Goal: Task Accomplishment & Management: Use online tool/utility

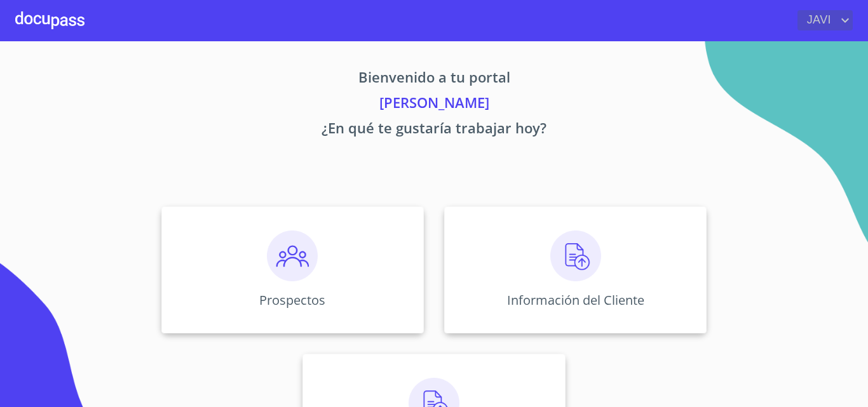
click at [847, 18] on icon "account of current user" at bounding box center [844, 20] width 15 height 15
click at [834, 27] on li "Salir" at bounding box center [831, 26] width 41 height 23
click at [577, 256] on img at bounding box center [575, 256] width 51 height 51
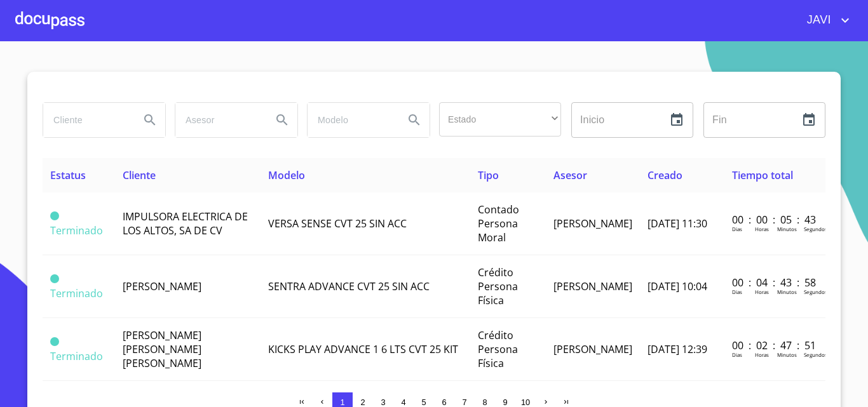
click at [88, 116] on input "search" at bounding box center [86, 120] width 86 height 34
type input "[PERSON_NAME]"
click at [142, 117] on icon "Search" at bounding box center [149, 119] width 15 height 15
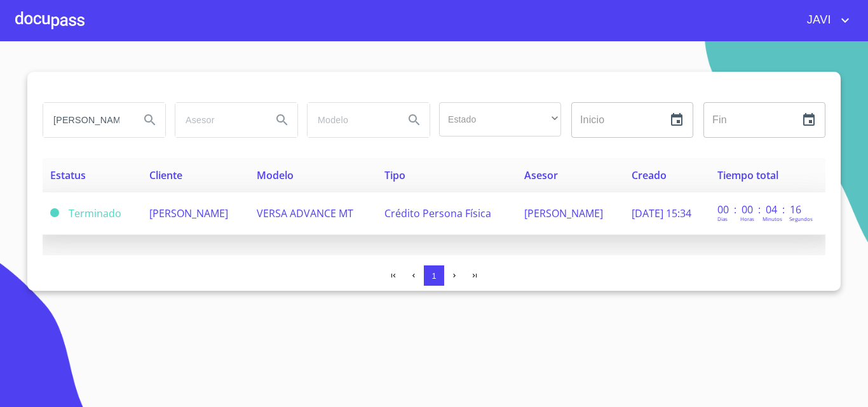
click at [228, 212] on span "[PERSON_NAME]" at bounding box center [188, 214] width 79 height 14
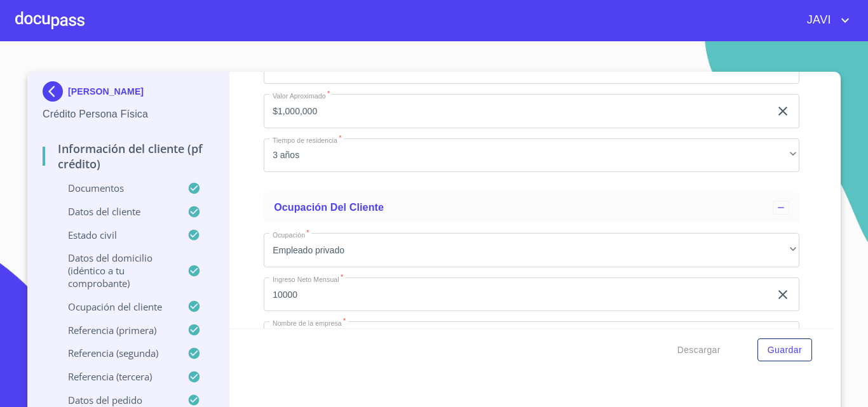
scroll to position [4575, 0]
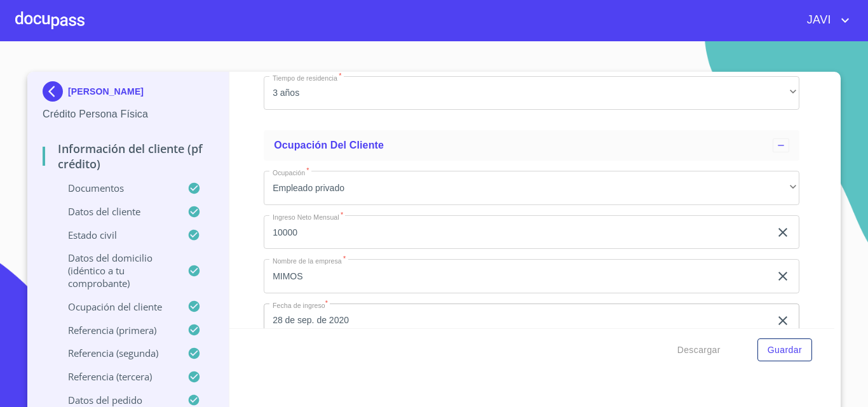
click at [63, 18] on div at bounding box center [49, 20] width 69 height 41
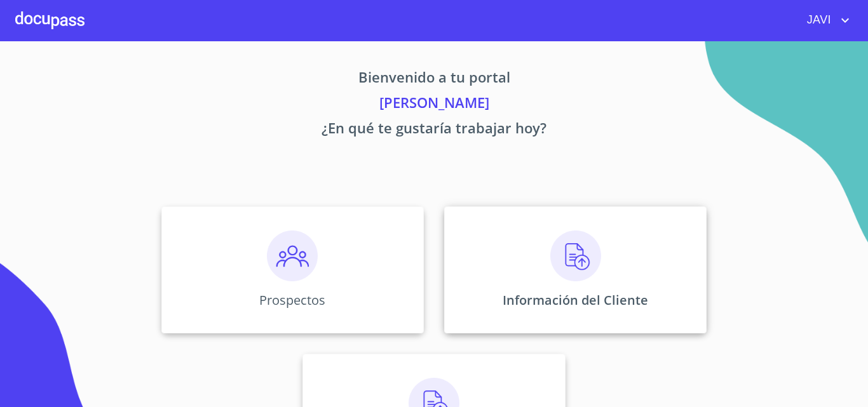
click at [566, 250] on img at bounding box center [575, 256] width 51 height 51
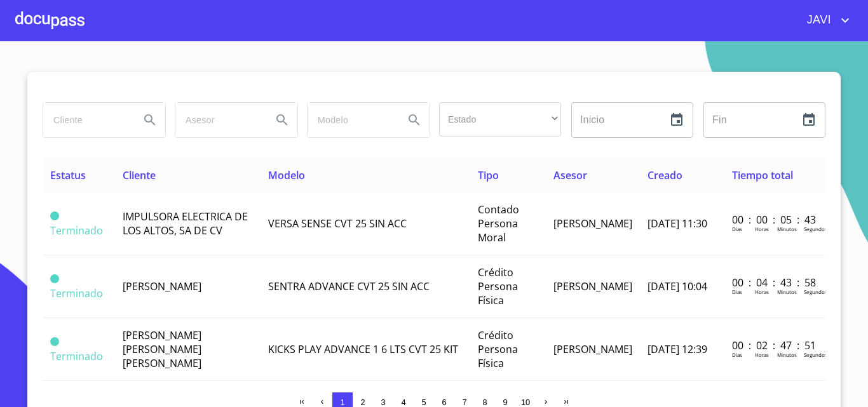
click at [62, 117] on input "search" at bounding box center [86, 120] width 86 height 34
type input "SCP"
click at [147, 120] on icon "Search" at bounding box center [149, 119] width 15 height 15
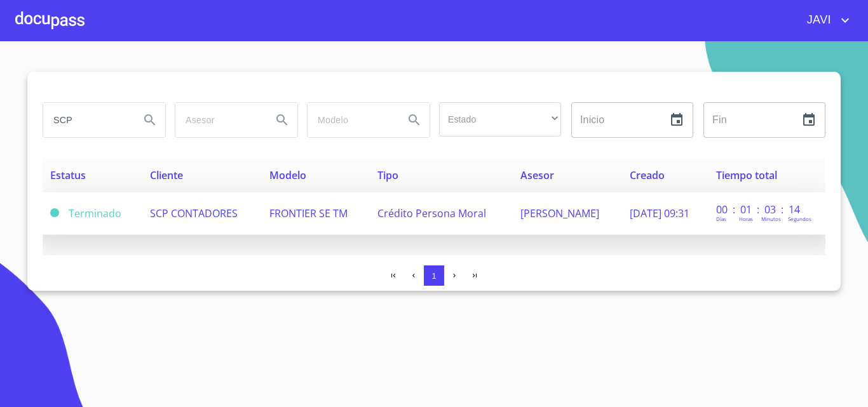
click at [436, 215] on span "Crédito Persona Moral" at bounding box center [431, 214] width 109 height 14
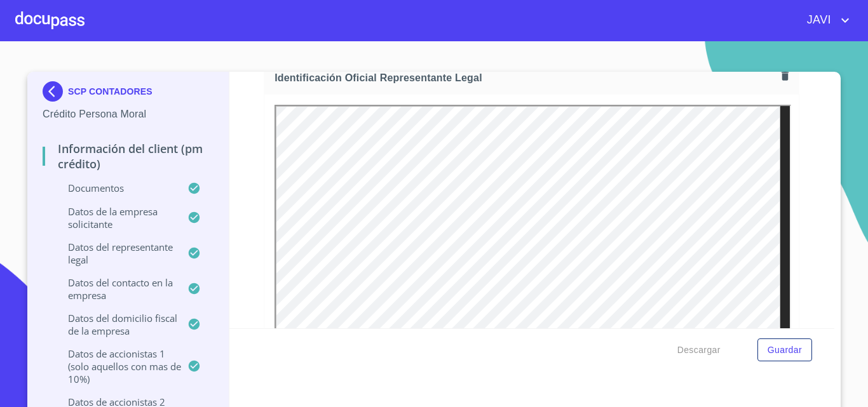
click at [62, 16] on div at bounding box center [49, 20] width 69 height 41
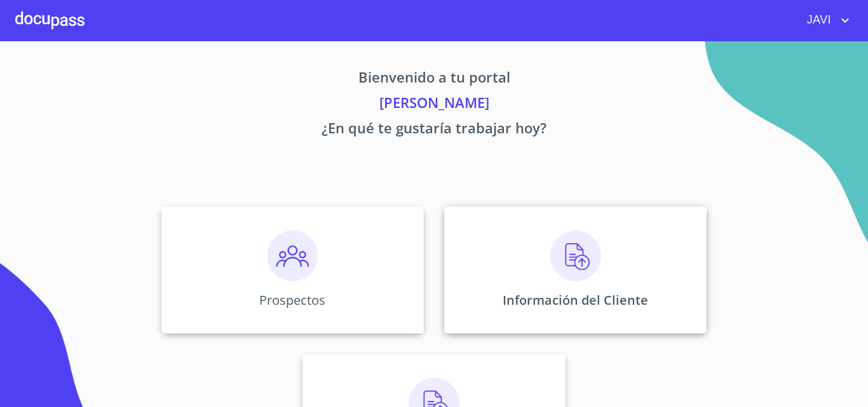
click at [565, 257] on img at bounding box center [575, 256] width 51 height 51
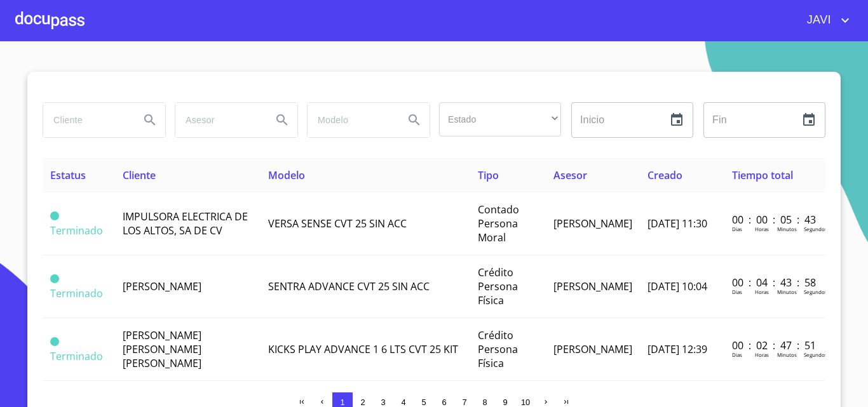
click at [87, 119] on input "search" at bounding box center [86, 120] width 86 height 34
type input "[PERSON_NAME]"
click at [143, 117] on icon "Search" at bounding box center [149, 119] width 15 height 15
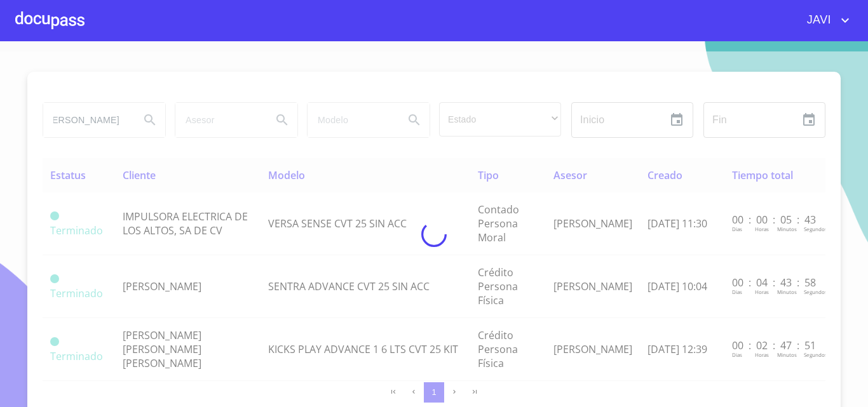
scroll to position [0, 0]
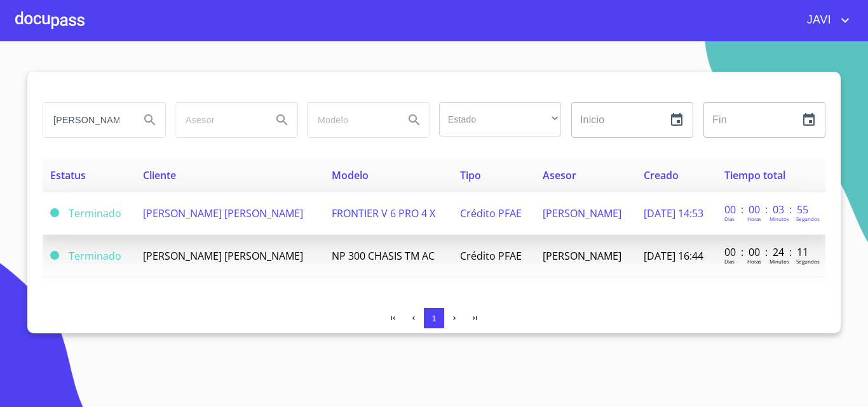
click at [354, 210] on span "FRONTIER V 6 PRO 4 X" at bounding box center [384, 214] width 104 height 14
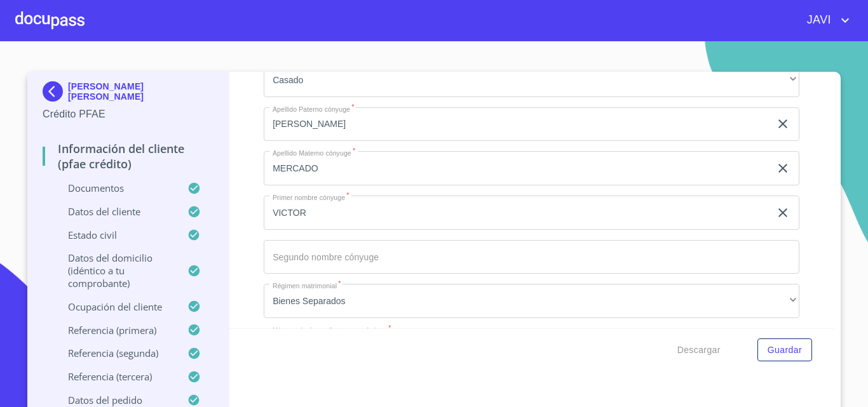
scroll to position [4638, 0]
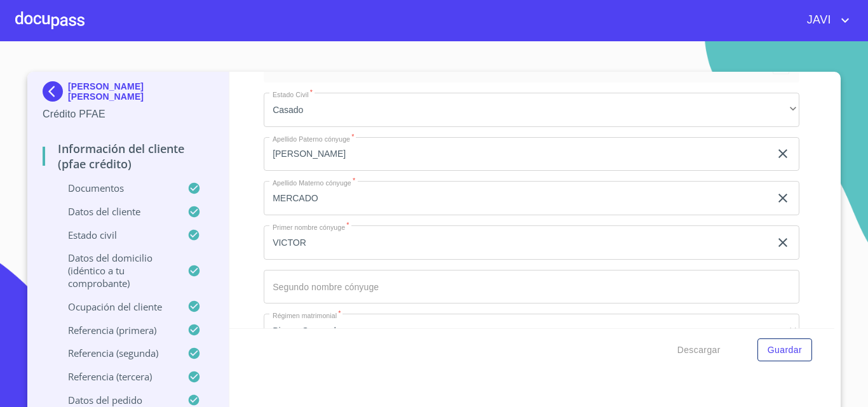
click at [64, 21] on div at bounding box center [49, 20] width 69 height 41
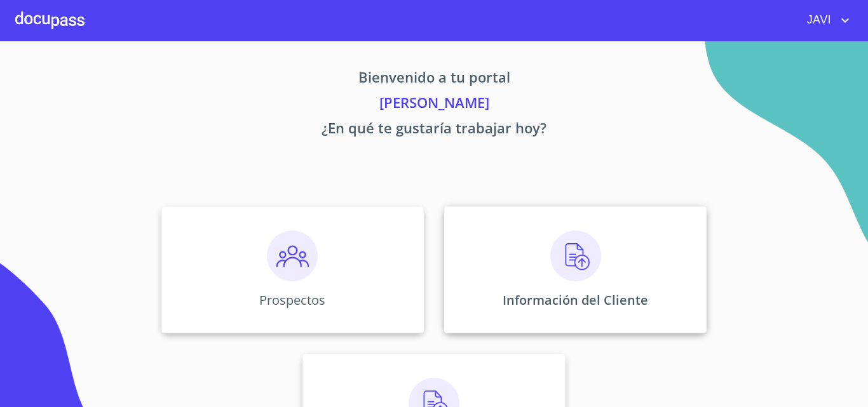
click at [576, 254] on img at bounding box center [575, 256] width 51 height 51
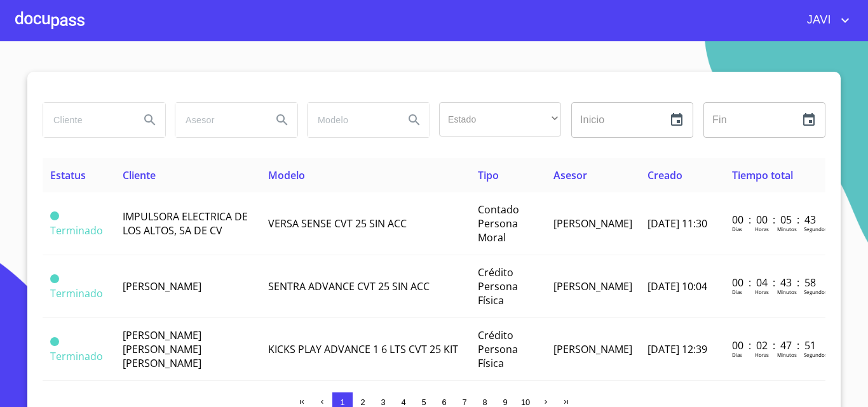
click at [76, 121] on input "search" at bounding box center [86, 120] width 86 height 34
type input "[PERSON_NAME] [PERSON_NAME]"
click at [142, 116] on icon "Search" at bounding box center [149, 119] width 15 height 15
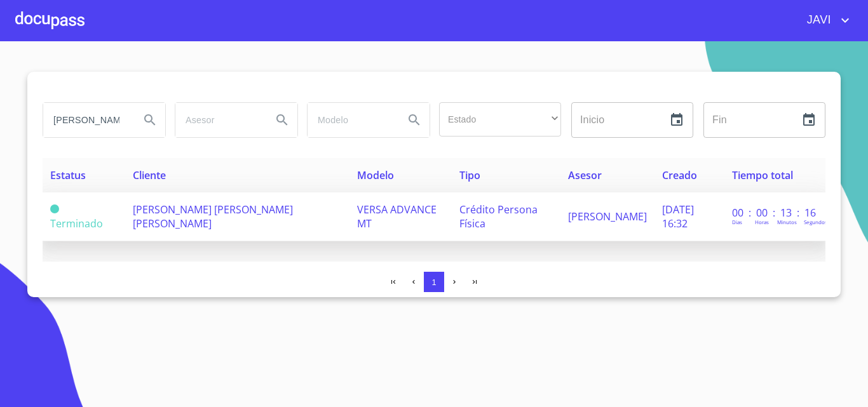
click at [357, 216] on span "VERSA ADVANCE MT" at bounding box center [396, 217] width 79 height 28
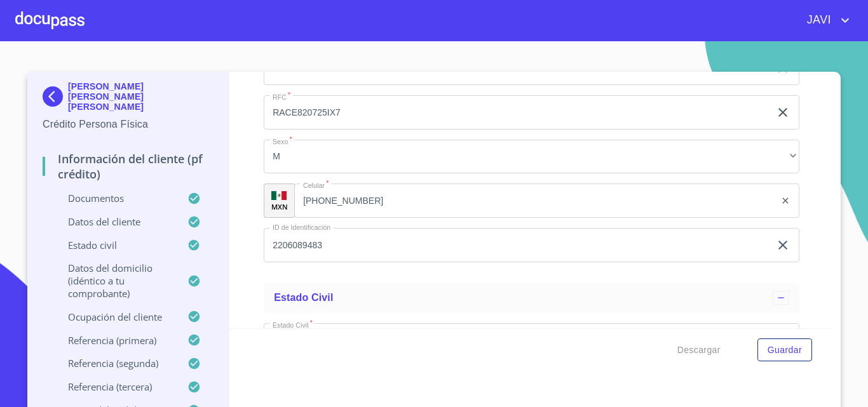
scroll to position [4321, 0]
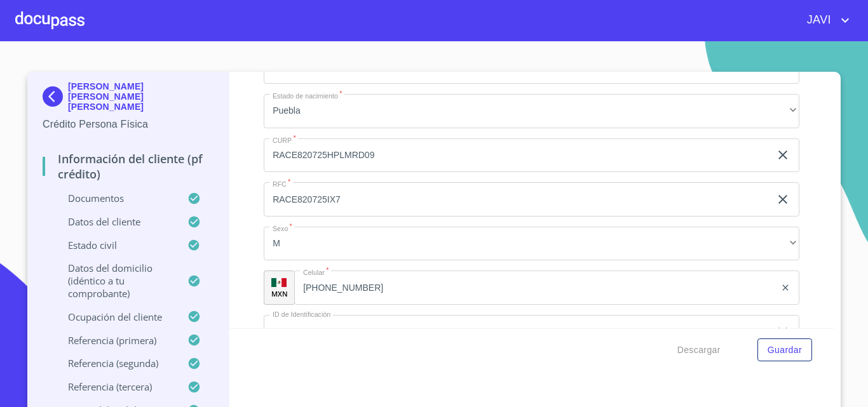
click at [39, 16] on div at bounding box center [49, 20] width 69 height 41
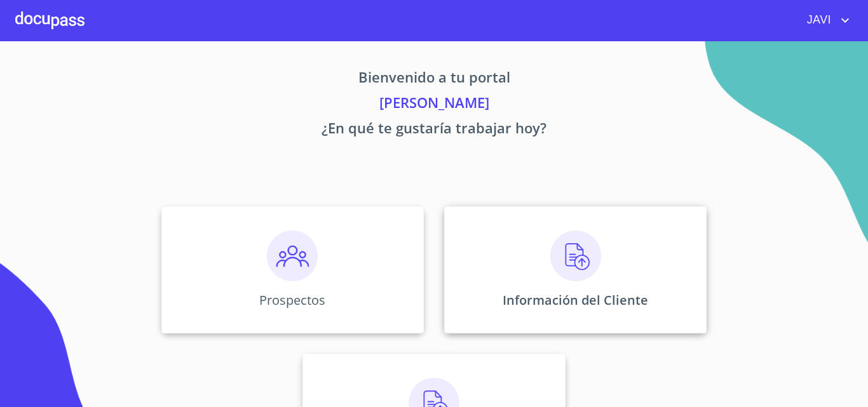
click at [571, 264] on img at bounding box center [575, 256] width 51 height 51
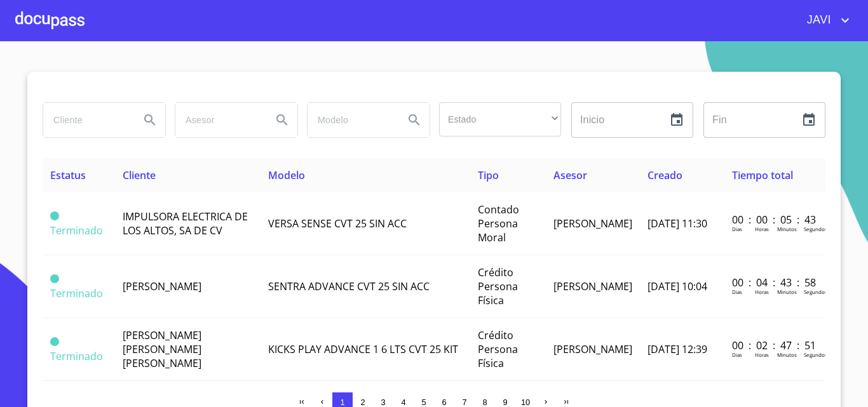
click at [87, 119] on input "search" at bounding box center [86, 120] width 86 height 34
click at [144, 119] on icon "Search" at bounding box center [149, 119] width 15 height 15
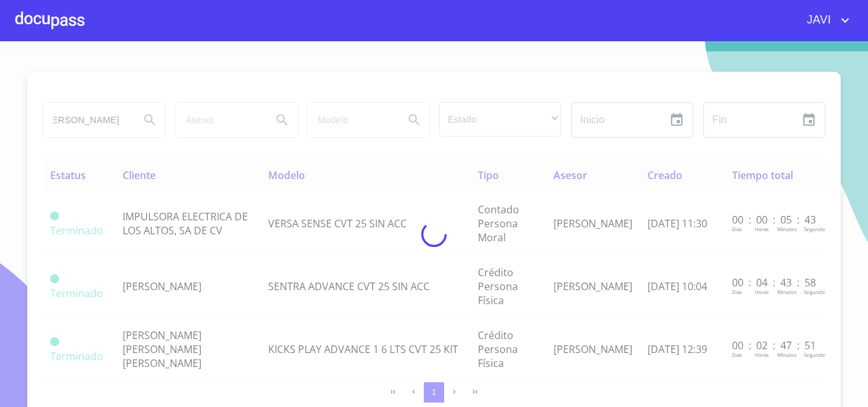
scroll to position [0, 0]
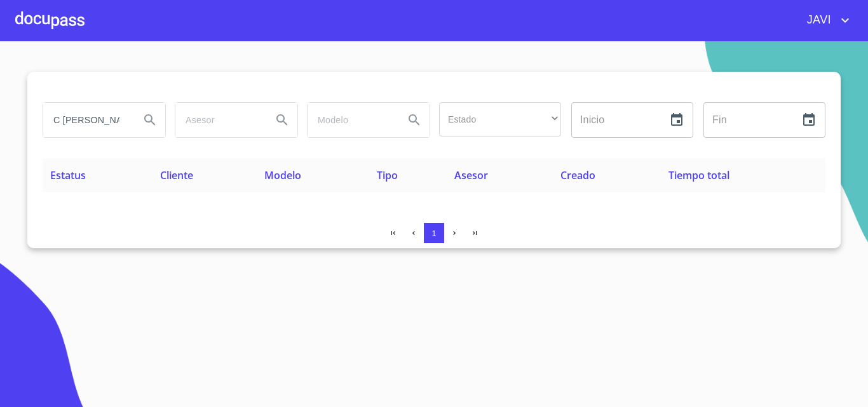
click at [58, 121] on input "C [PERSON_NAME]" at bounding box center [86, 120] width 86 height 34
type input "[PERSON_NAME]"
click at [148, 116] on icon "Search" at bounding box center [149, 119] width 15 height 15
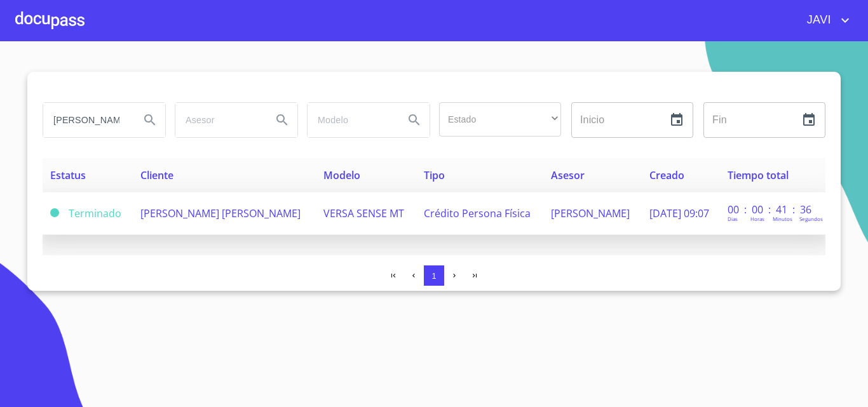
click at [362, 217] on span "VERSA SENSE MT" at bounding box center [363, 214] width 81 height 14
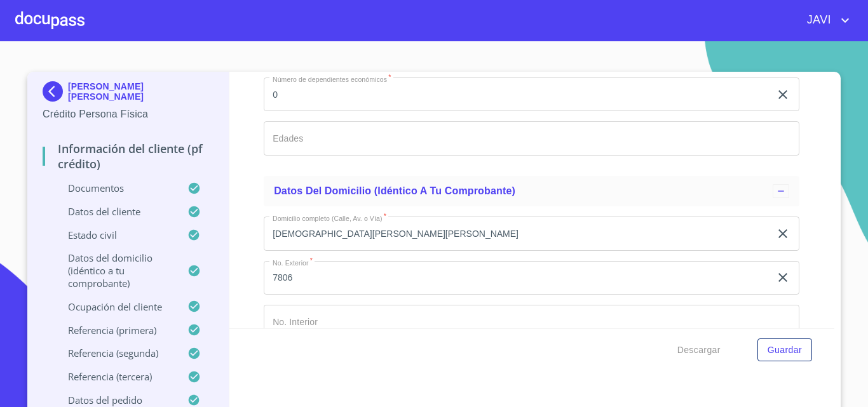
scroll to position [4321, 0]
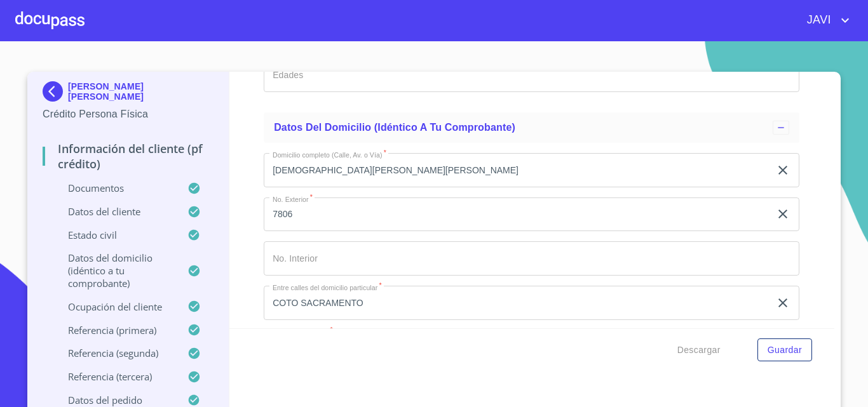
click at [50, 21] on div at bounding box center [49, 20] width 69 height 41
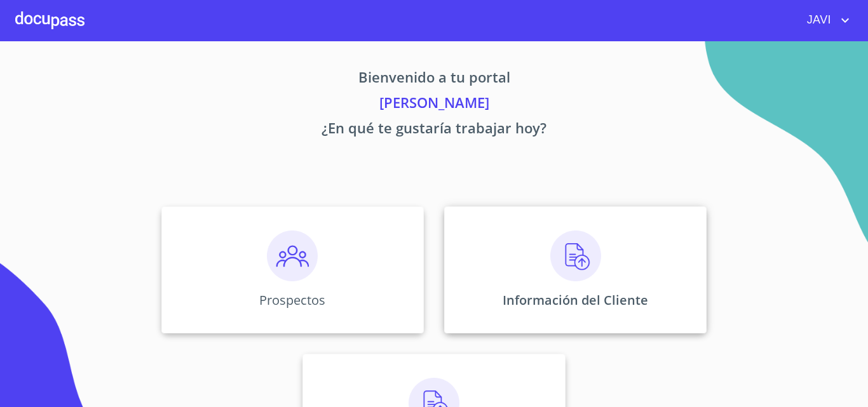
click at [579, 258] on img at bounding box center [575, 256] width 51 height 51
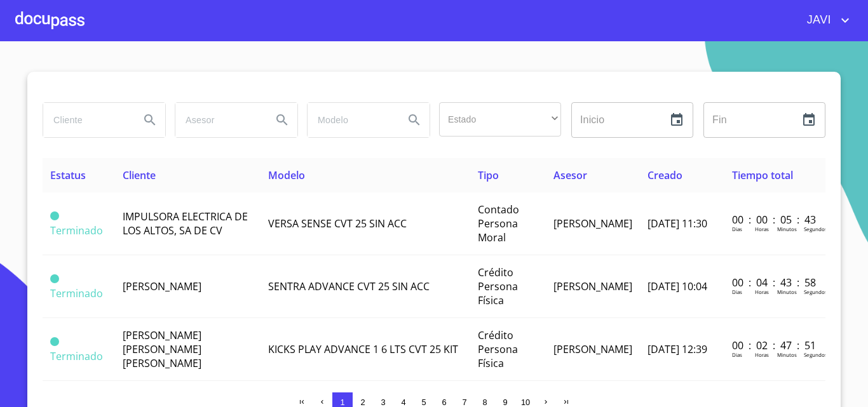
click at [82, 124] on input "search" at bounding box center [86, 120] width 86 height 34
type input "[PERSON_NAME]"
click at [144, 119] on icon "Search" at bounding box center [149, 119] width 15 height 15
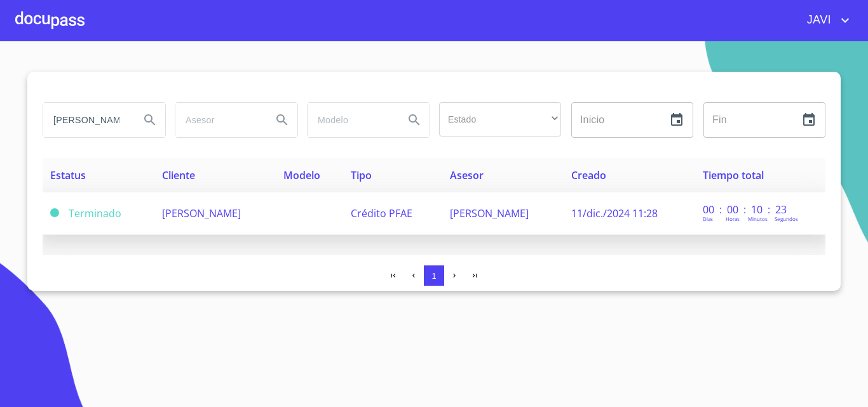
click at [232, 213] on span "[PERSON_NAME]" at bounding box center [201, 214] width 79 height 14
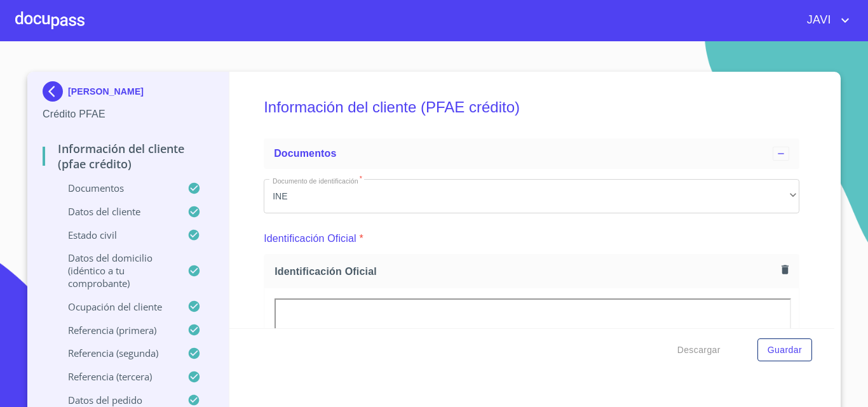
scroll to position [127, 0]
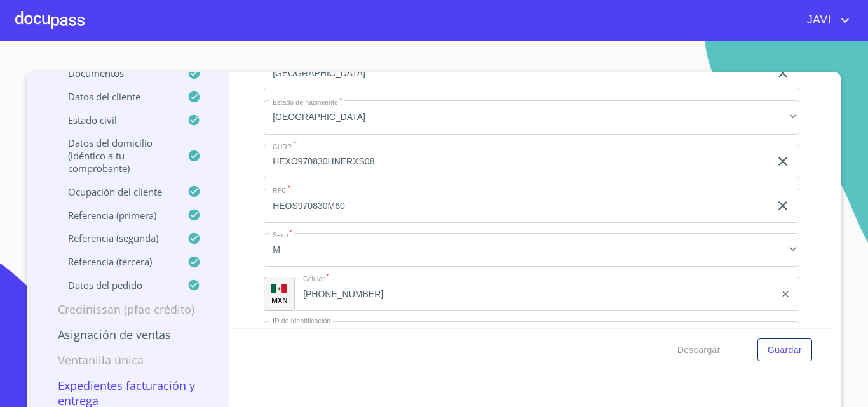
scroll to position [4321, 0]
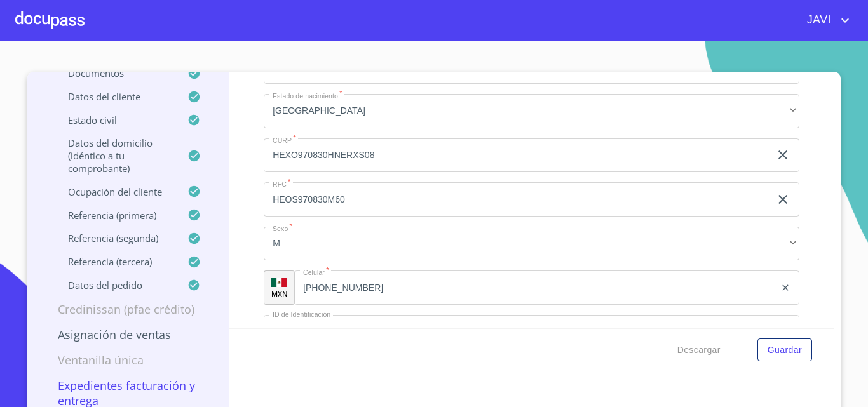
click at [42, 15] on div at bounding box center [49, 20] width 69 height 41
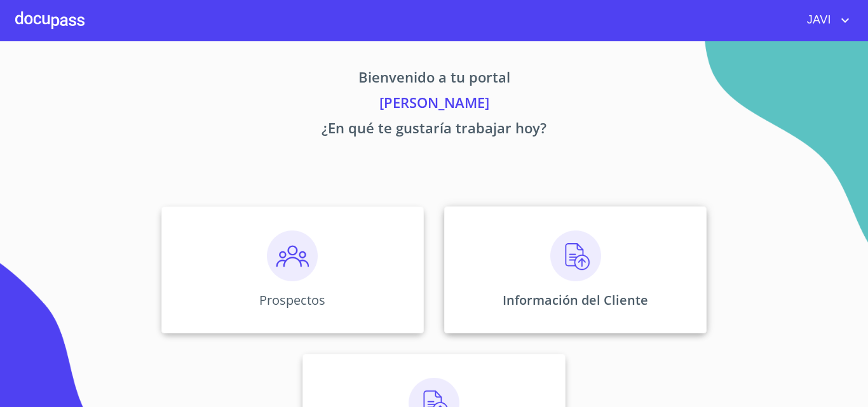
click at [569, 254] on img at bounding box center [575, 256] width 51 height 51
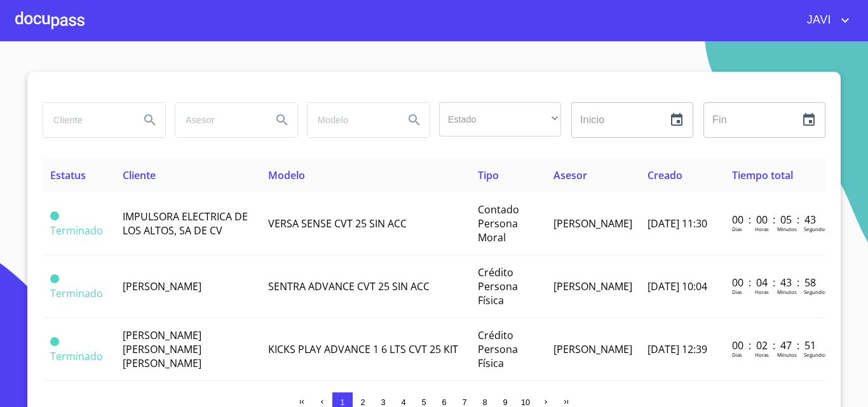
click at [67, 123] on input "search" at bounding box center [86, 120] width 86 height 34
type input "FELICIANO CORONA"
click at [142, 117] on icon "Search" at bounding box center [149, 119] width 15 height 15
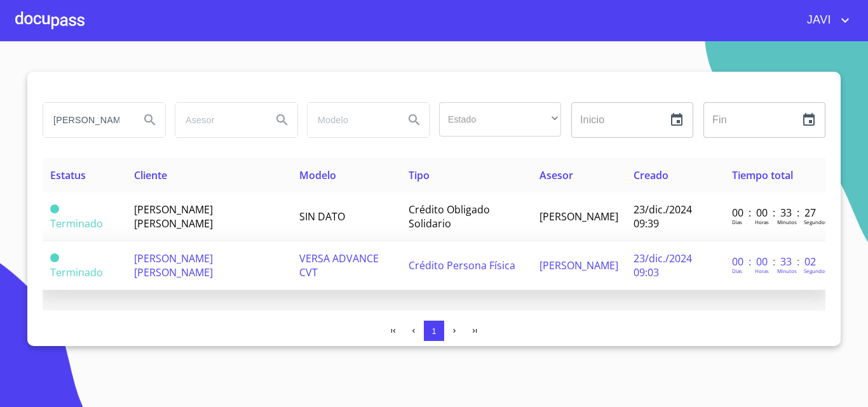
click at [358, 256] on span "VERSA ADVANCE CVT" at bounding box center [338, 266] width 79 height 28
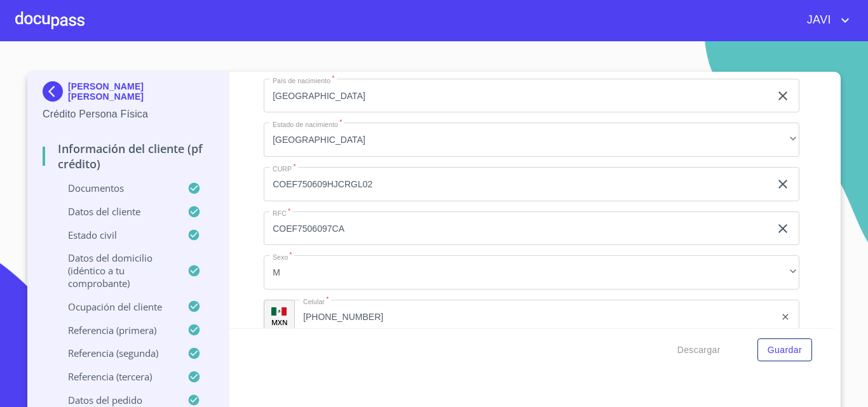
scroll to position [4492, 0]
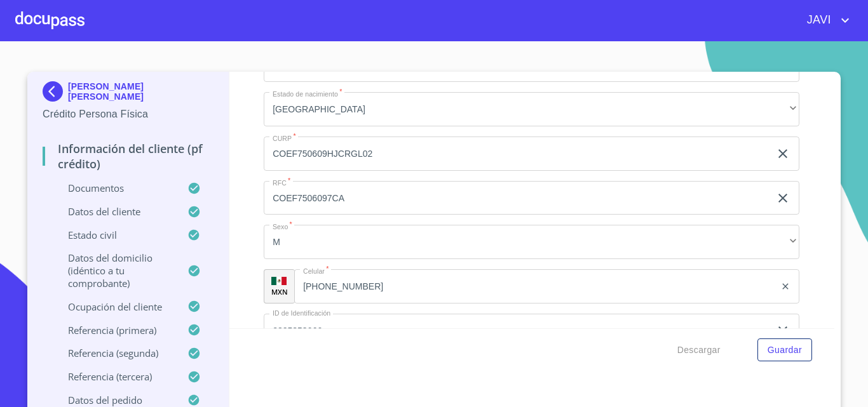
click at [55, 16] on div at bounding box center [49, 20] width 69 height 41
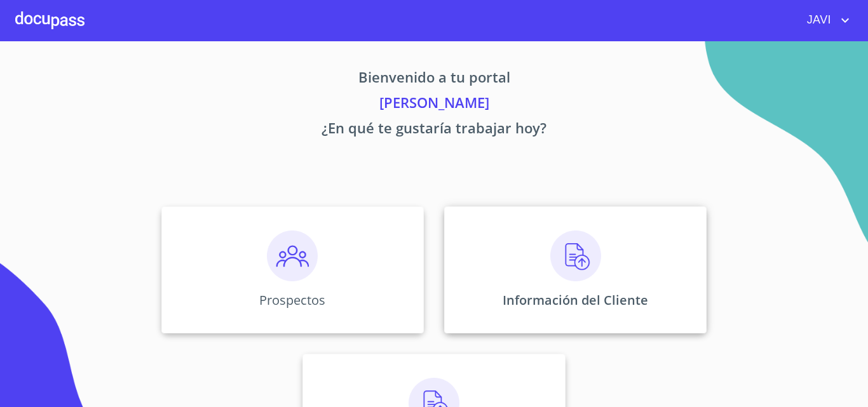
click at [566, 262] on img at bounding box center [575, 256] width 51 height 51
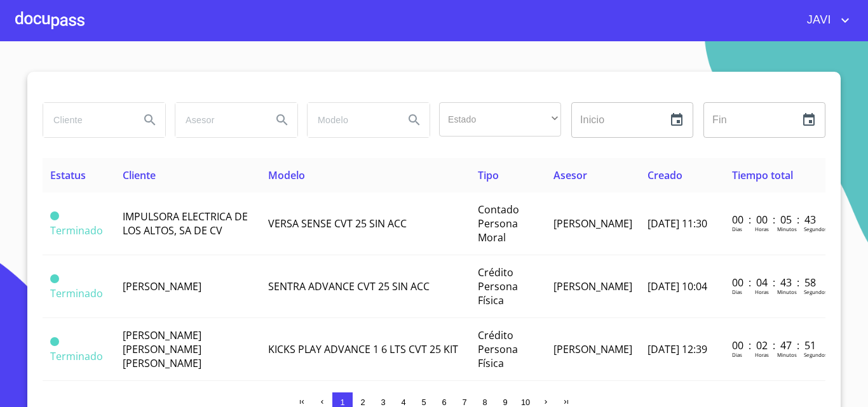
click at [88, 123] on input "search" at bounding box center [86, 120] width 86 height 34
type input "MARIA DE LA O"
click at [142, 118] on icon "Search" at bounding box center [149, 119] width 15 height 15
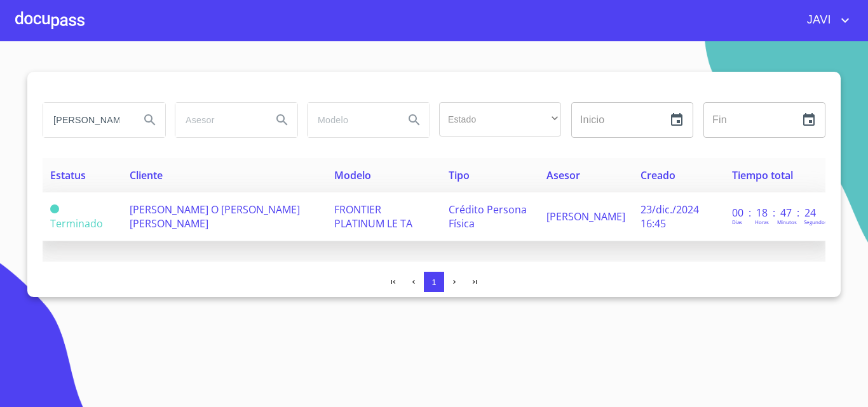
click at [352, 213] on span "FRONTIER PLATINUM LE TA" at bounding box center [373, 217] width 78 height 28
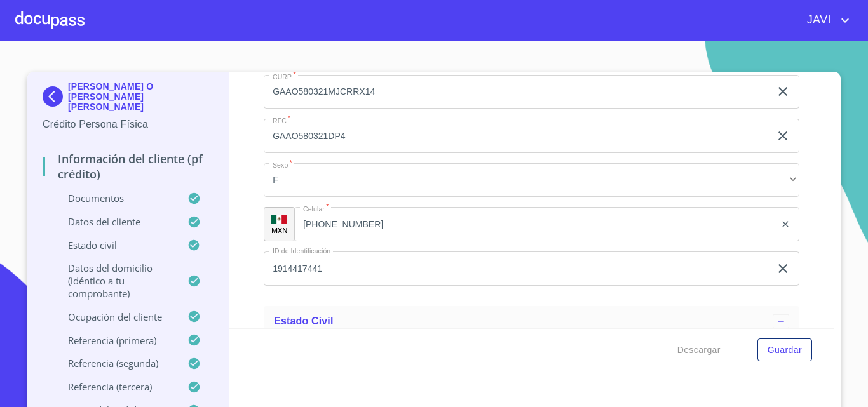
scroll to position [4321, 0]
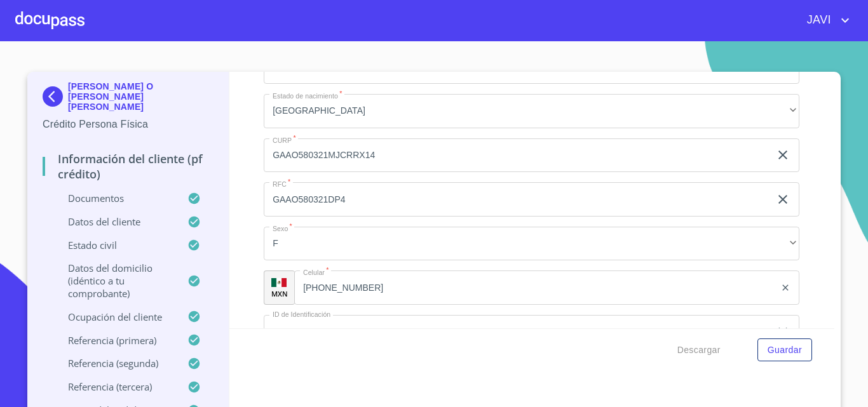
click at [56, 18] on div at bounding box center [49, 20] width 69 height 41
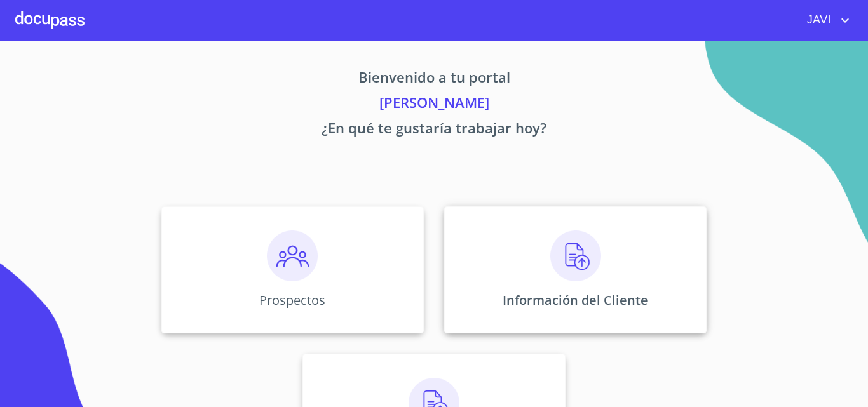
click at [573, 252] on img at bounding box center [575, 256] width 51 height 51
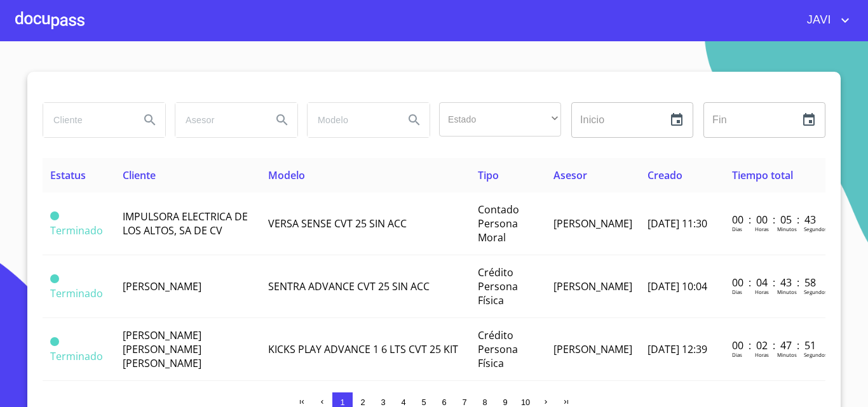
click at [75, 127] on input "search" at bounding box center [86, 120] width 86 height 34
type input "JUANA ELSA MALPICA SANCHEZ"
click at [142, 117] on icon "Search" at bounding box center [149, 119] width 15 height 15
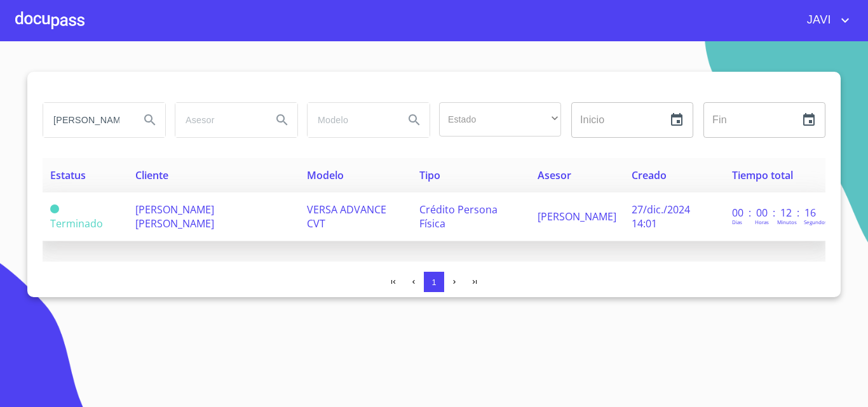
click at [214, 214] on span "JUANA ELSA MALPICA SANCHEZ" at bounding box center [174, 217] width 79 height 28
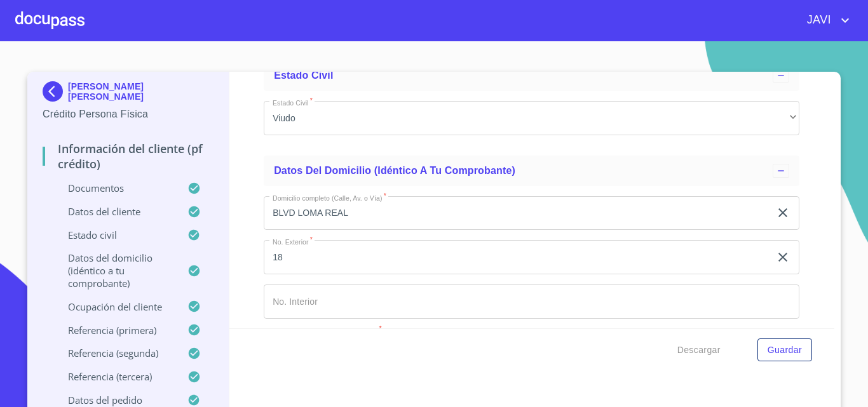
scroll to position [4321, 0]
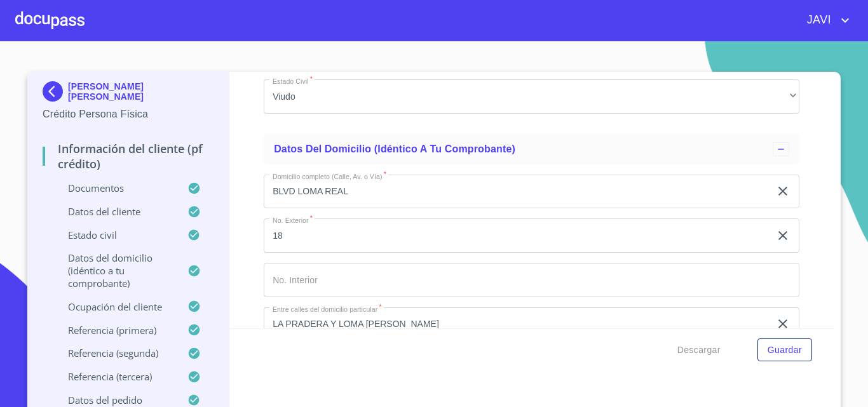
click at [50, 19] on div at bounding box center [49, 20] width 69 height 41
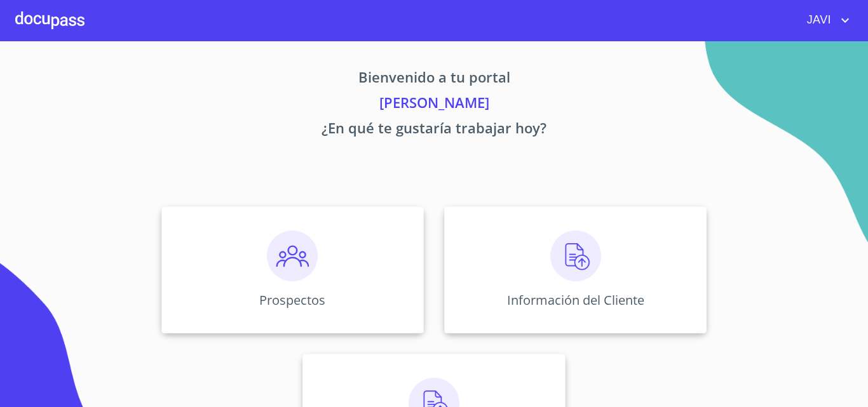
click at [844, 21] on icon "account of current user" at bounding box center [845, 20] width 8 height 4
click at [837, 27] on li "Salir" at bounding box center [831, 26] width 41 height 23
